Goal: Book appointment/travel/reservation

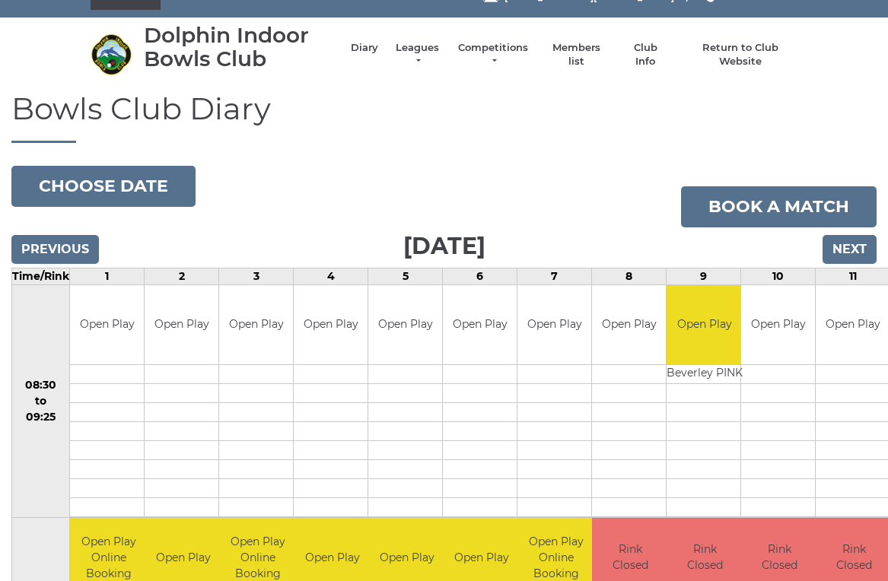
scroll to position [24, 0]
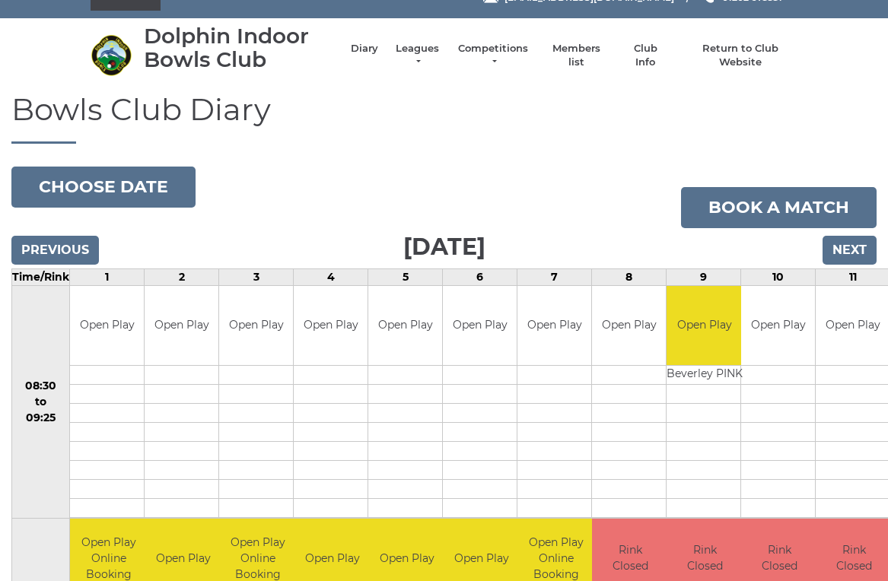
click at [861, 244] on input "Next" at bounding box center [849, 250] width 54 height 29
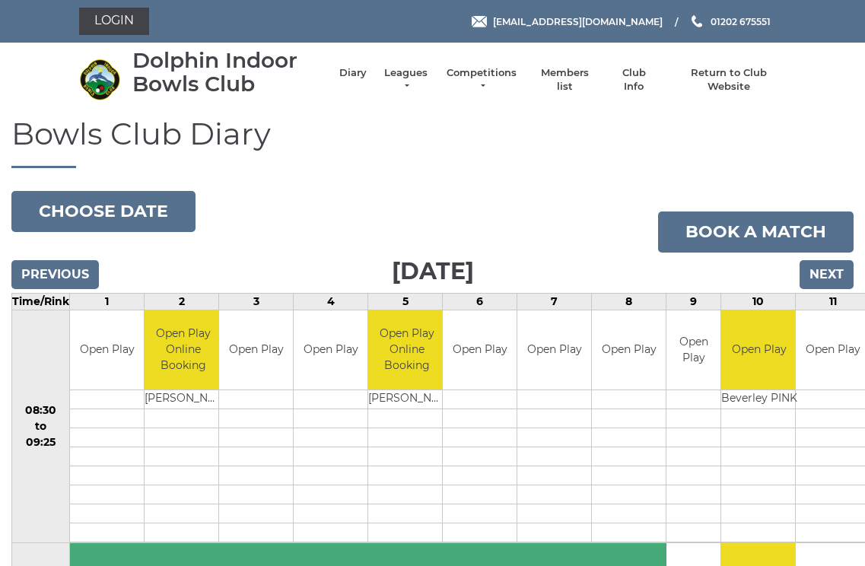
click at [837, 266] on input "Next" at bounding box center [826, 274] width 54 height 29
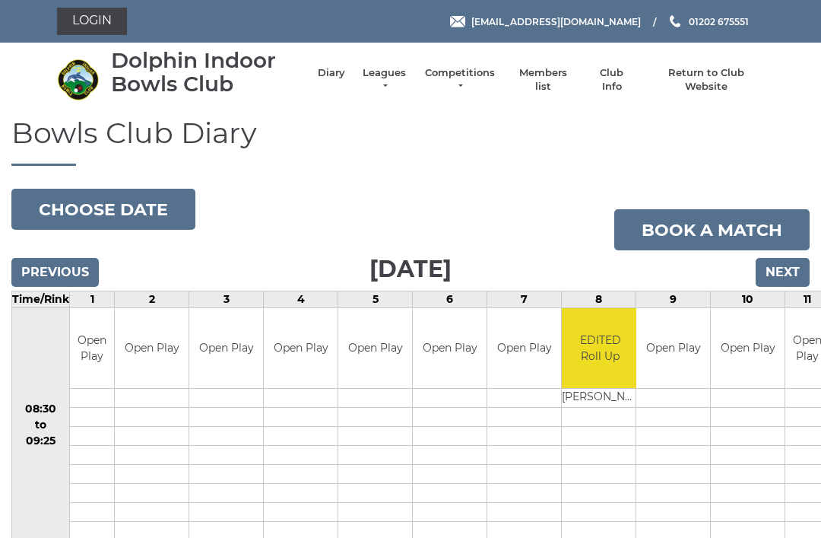
click at [795, 267] on input "Next" at bounding box center [783, 272] width 54 height 29
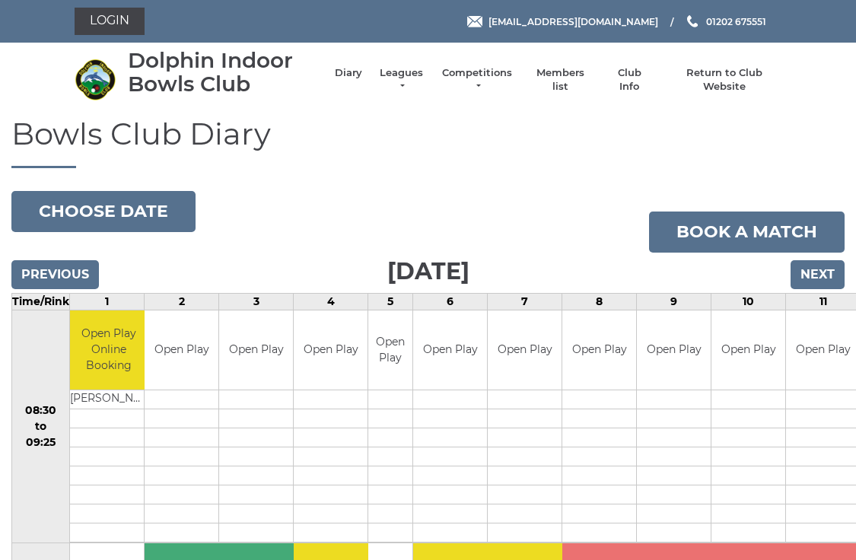
click at [69, 268] on input "Previous" at bounding box center [54, 274] width 87 height 29
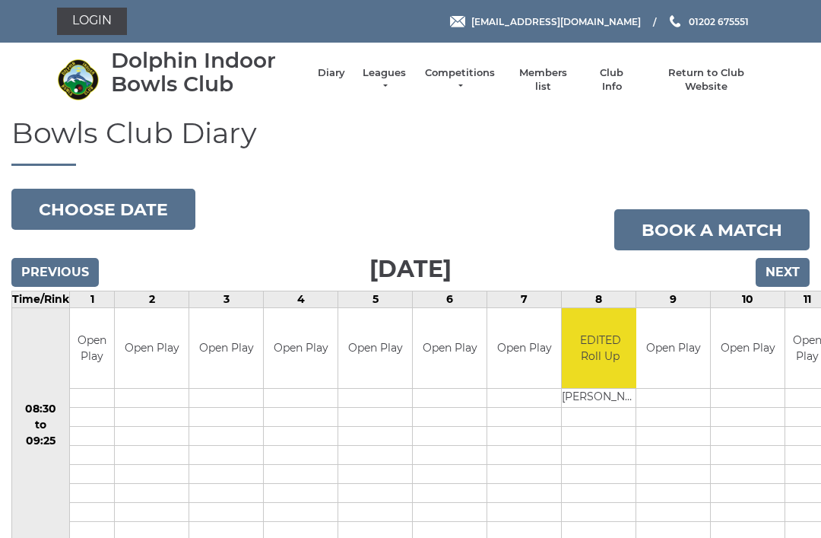
click at [800, 265] on input "Next" at bounding box center [783, 272] width 54 height 29
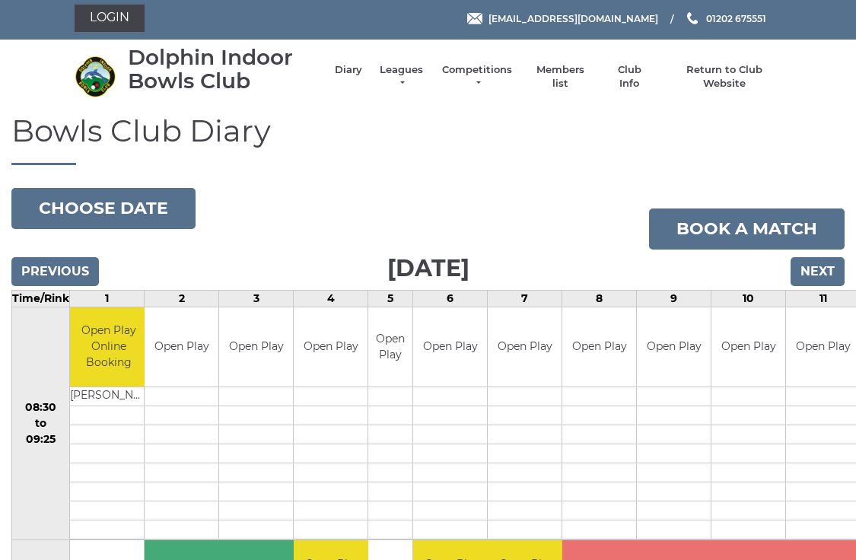
click at [831, 283] on input "Next" at bounding box center [817, 271] width 54 height 29
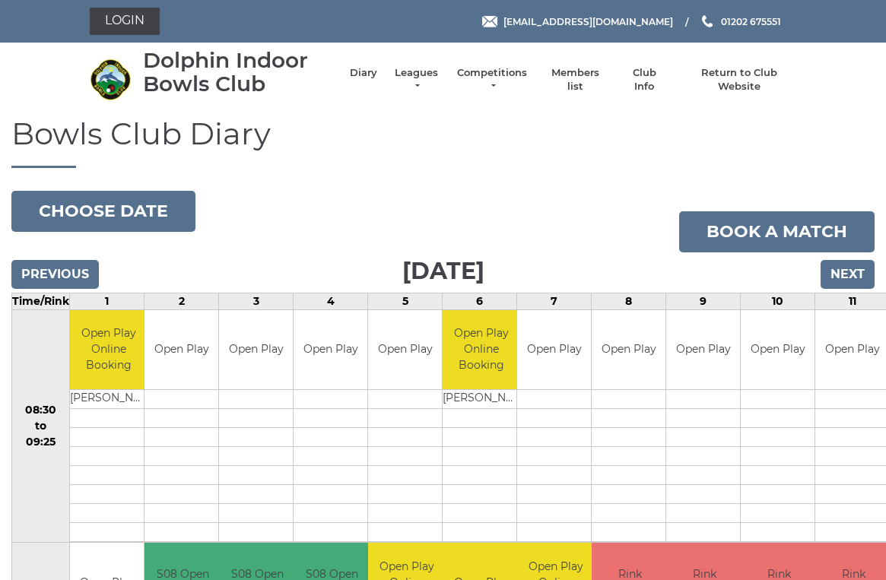
click at [861, 268] on input "Next" at bounding box center [848, 274] width 54 height 29
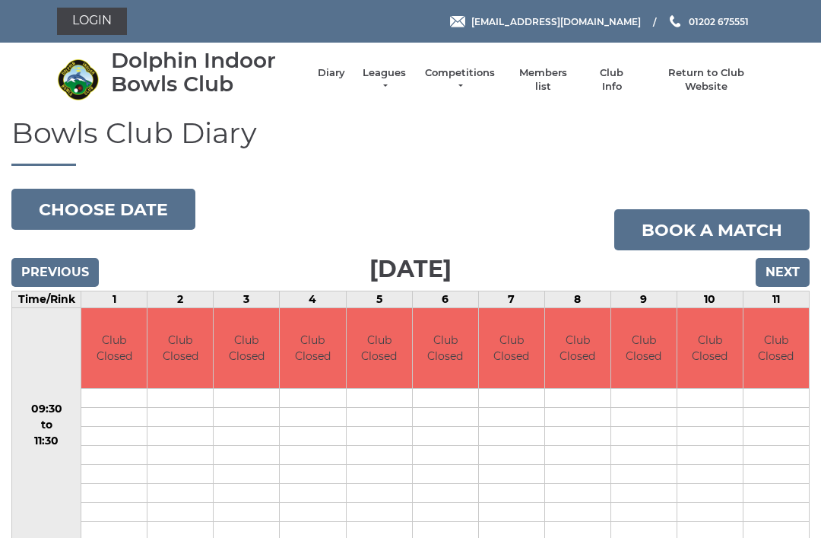
click at [791, 248] on link "Book a match" at bounding box center [712, 229] width 195 height 41
click at [796, 265] on input "Next" at bounding box center [783, 272] width 54 height 29
click at [798, 258] on input "Next" at bounding box center [783, 272] width 54 height 29
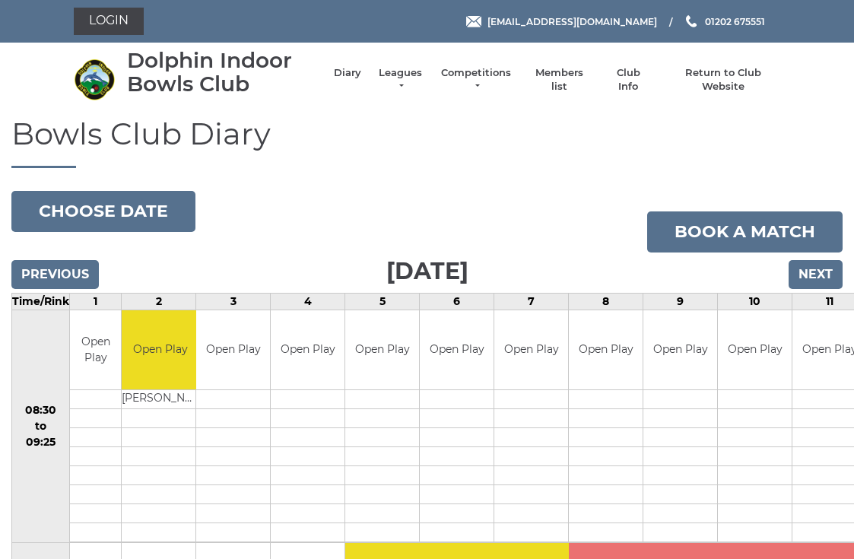
click at [834, 265] on input "Next" at bounding box center [816, 274] width 54 height 29
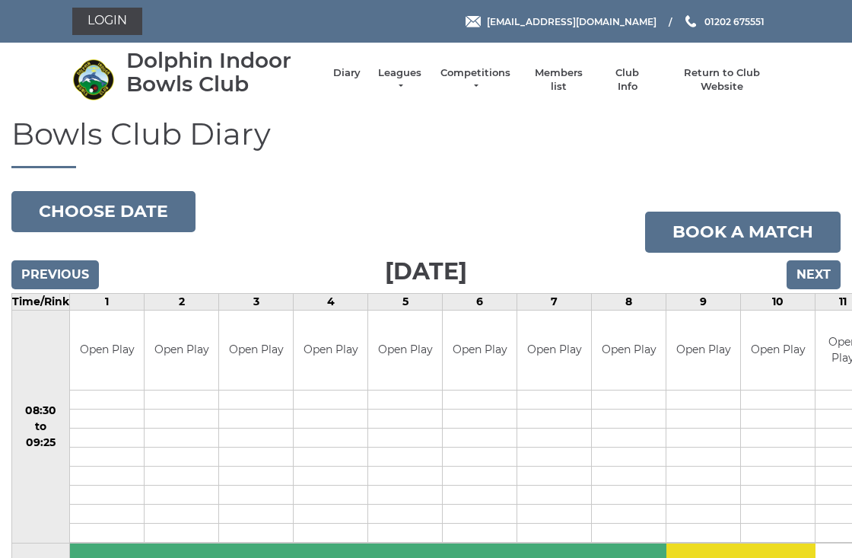
scroll to position [3, 0]
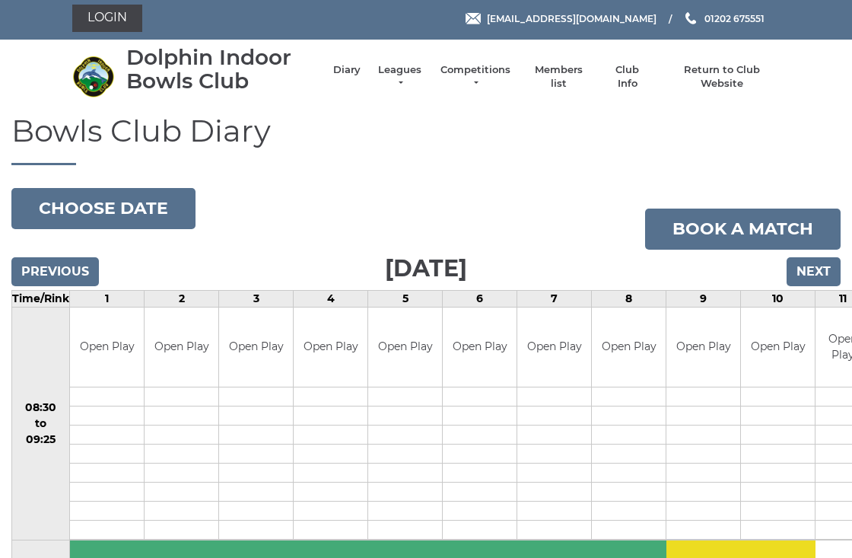
click at [821, 265] on input "Next" at bounding box center [813, 271] width 54 height 29
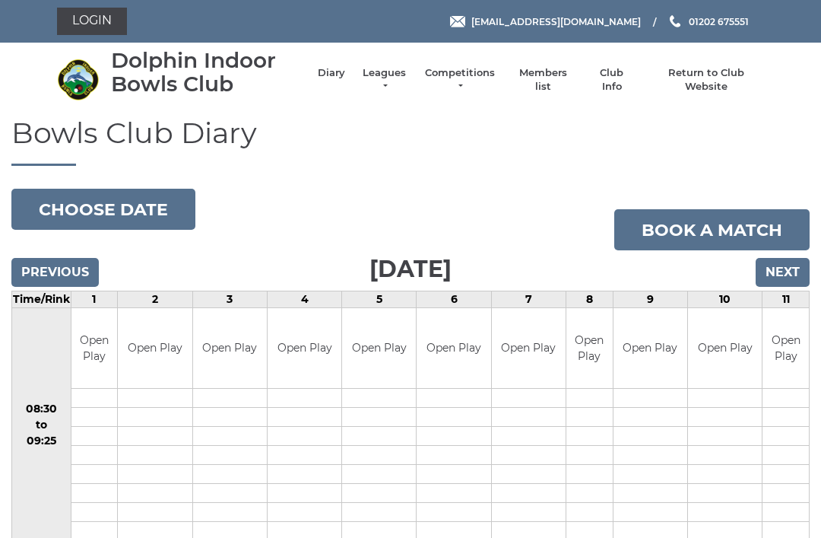
click at [69, 276] on input "Previous" at bounding box center [54, 272] width 87 height 29
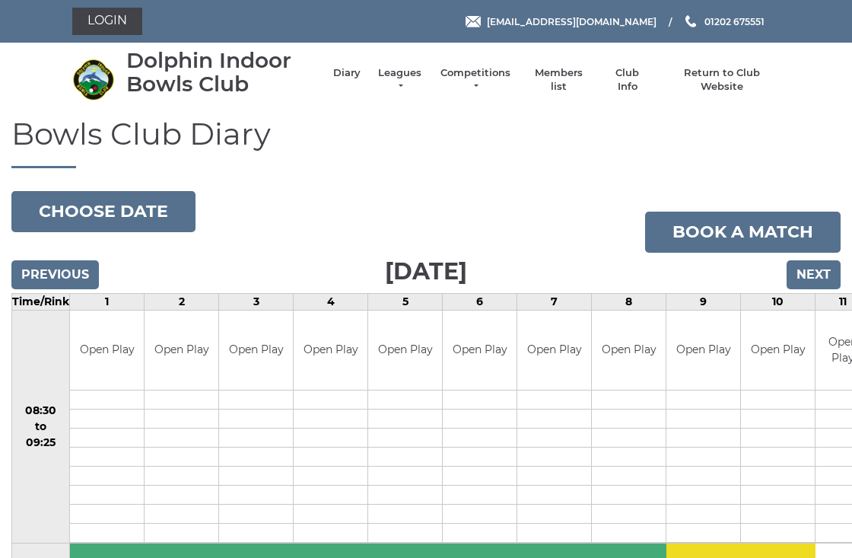
click at [819, 275] on input "Next" at bounding box center [813, 274] width 54 height 29
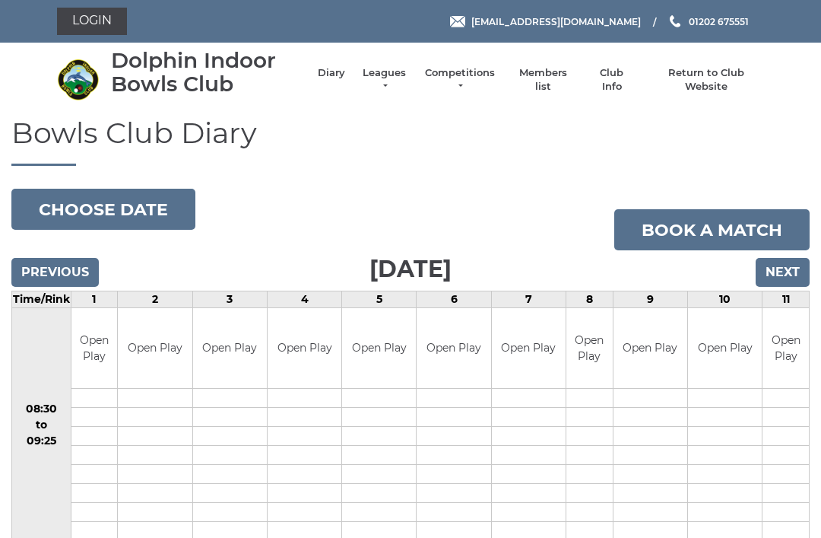
click at [792, 271] on input "Next" at bounding box center [783, 272] width 54 height 29
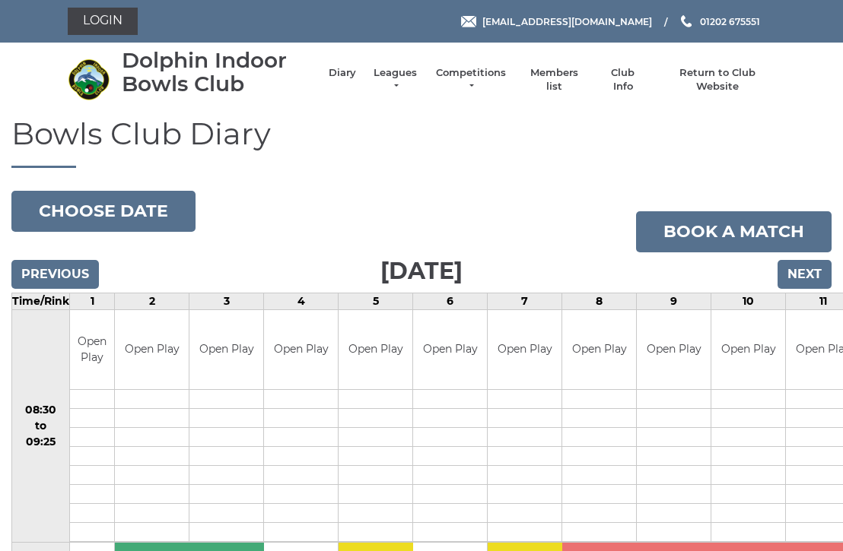
click at [818, 267] on input "Next" at bounding box center [804, 274] width 54 height 29
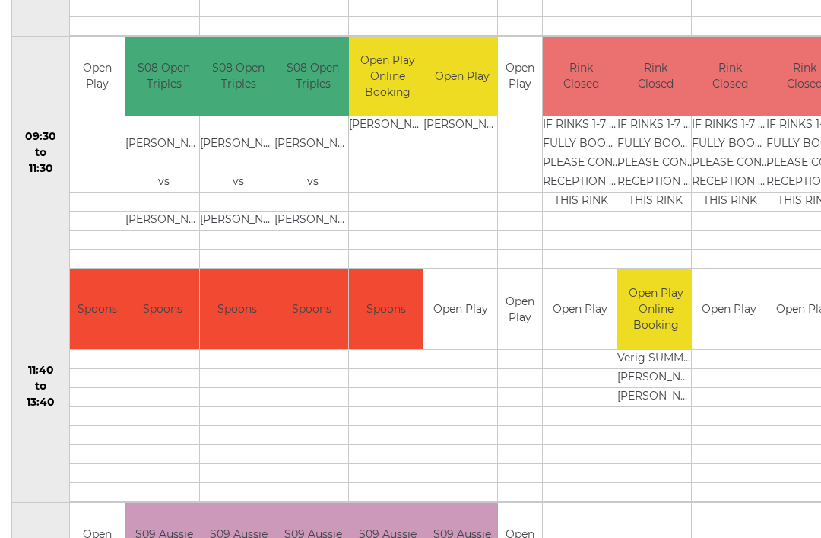
scroll to position [529, 0]
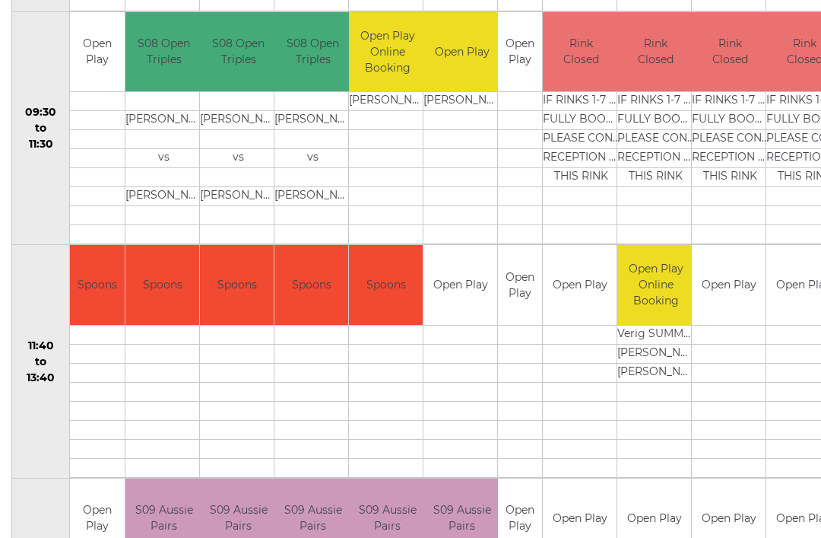
click at [798, 389] on td at bounding box center [804, 392] width 74 height 19
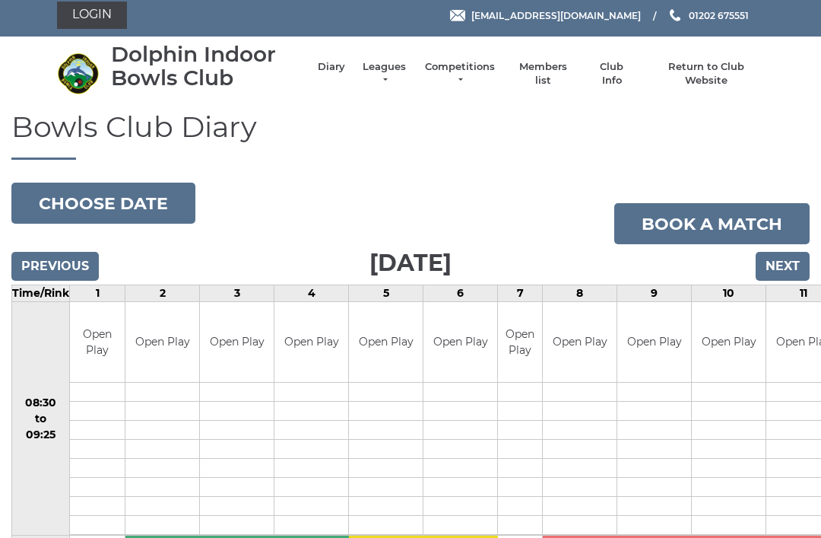
scroll to position [0, 0]
